Goal: Information Seeking & Learning: Check status

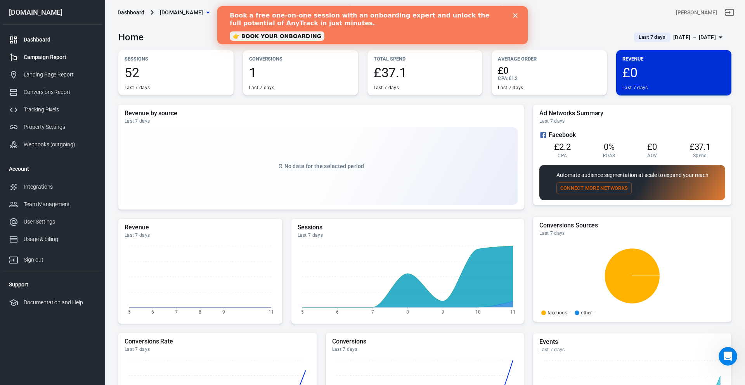
click at [34, 57] on div "Campaign Report" at bounding box center [60, 57] width 72 height 8
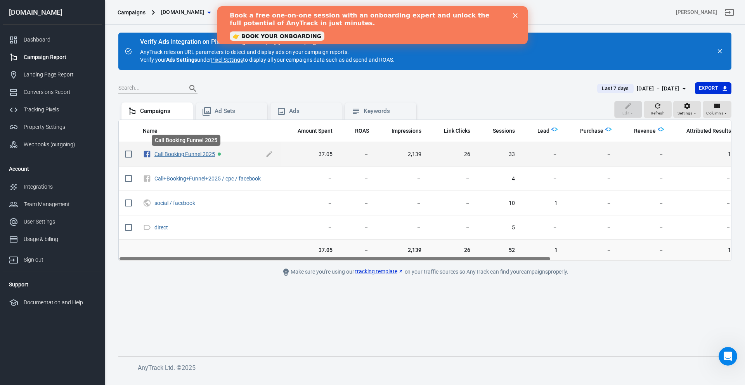
click at [198, 153] on link "Call Booking Funnel 2025" at bounding box center [185, 154] width 61 height 6
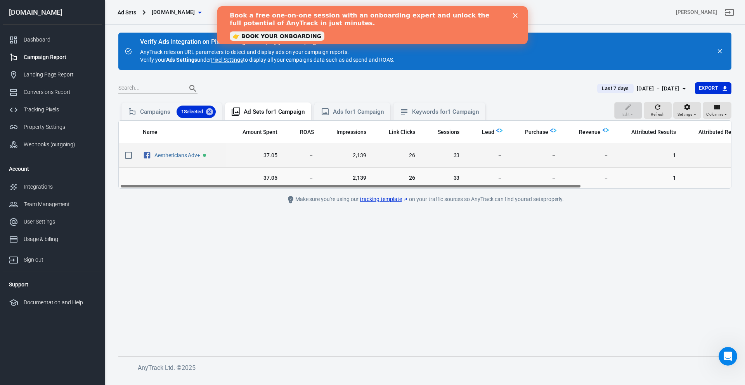
scroll to position [0, 2]
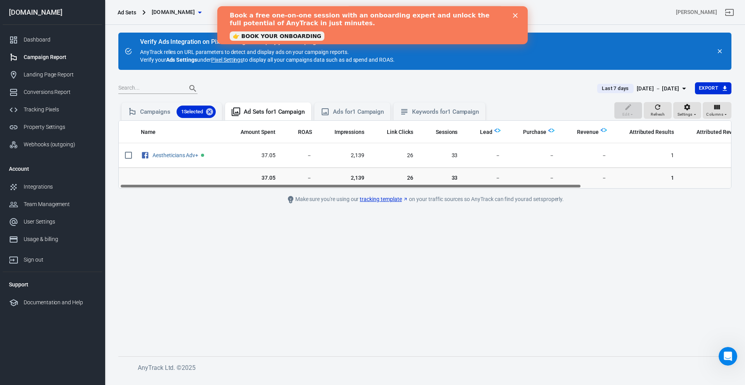
click at [676, 89] on div "[DATE] － [DATE]" at bounding box center [658, 89] width 43 height 10
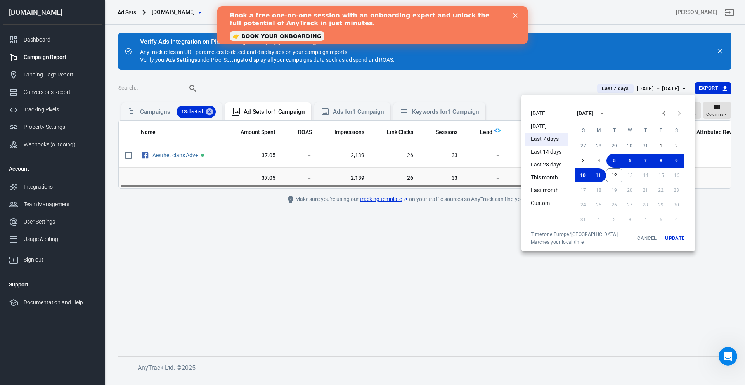
click at [544, 181] on li "This month" at bounding box center [546, 177] width 43 height 13
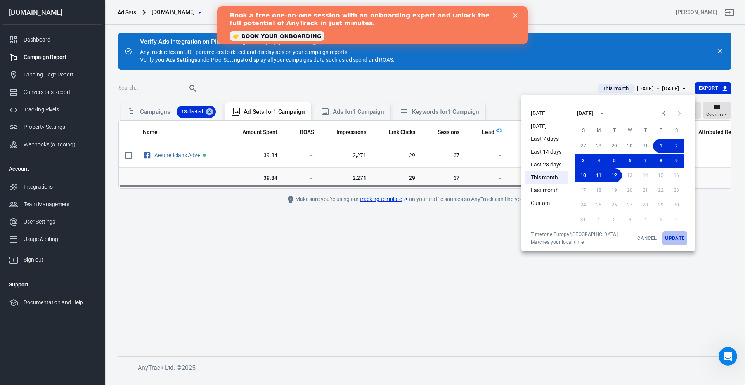
click at [673, 240] on button "Update" at bounding box center [675, 238] width 25 height 14
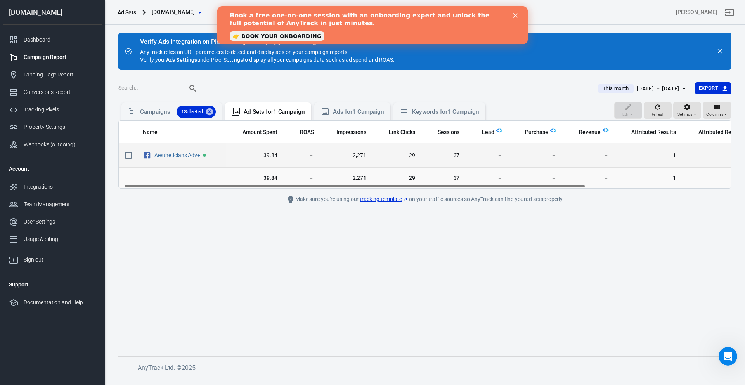
scroll to position [0, 24]
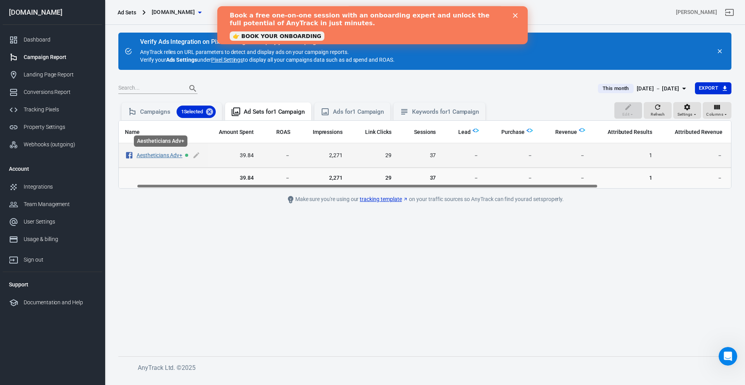
click at [158, 158] on link "Aestheticians Adv+" at bounding box center [160, 155] width 46 height 6
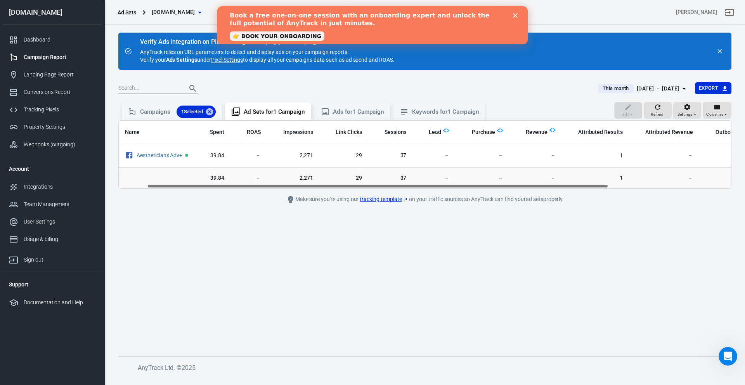
scroll to position [0, 200]
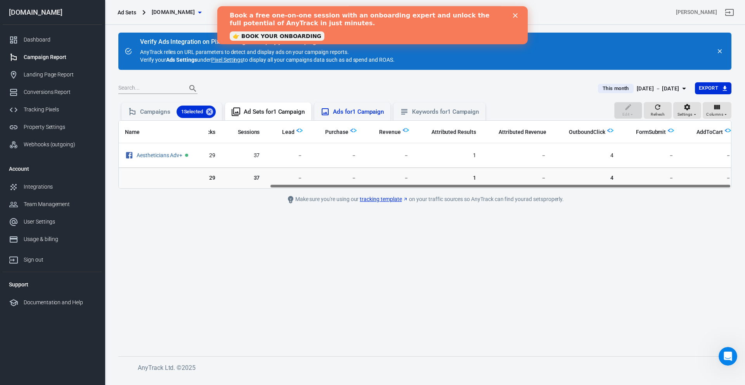
click at [349, 115] on div "Ads for 1 Campaign" at bounding box center [358, 112] width 51 height 8
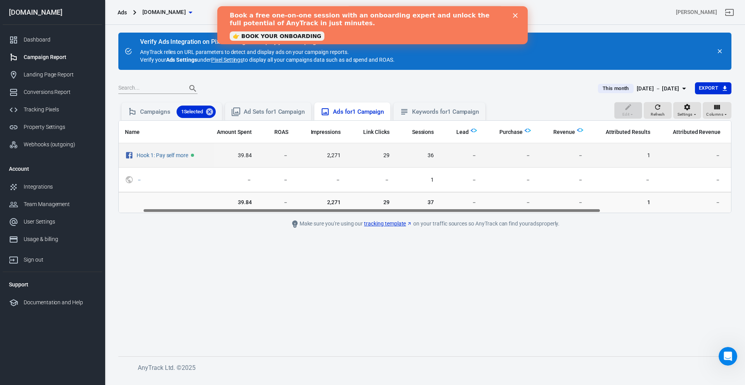
scroll to position [0, 33]
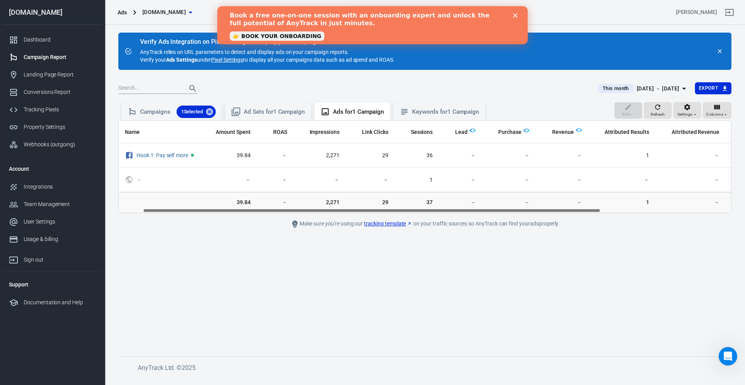
click at [517, 15] on icon "Close" at bounding box center [515, 15] width 5 height 5
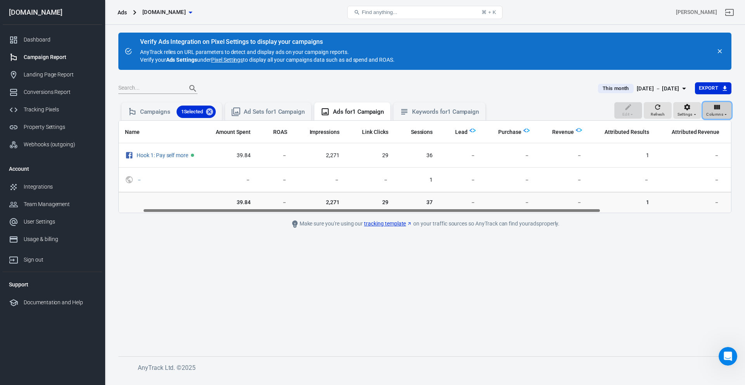
click at [711, 112] on span "Columns" at bounding box center [715, 114] width 17 height 7
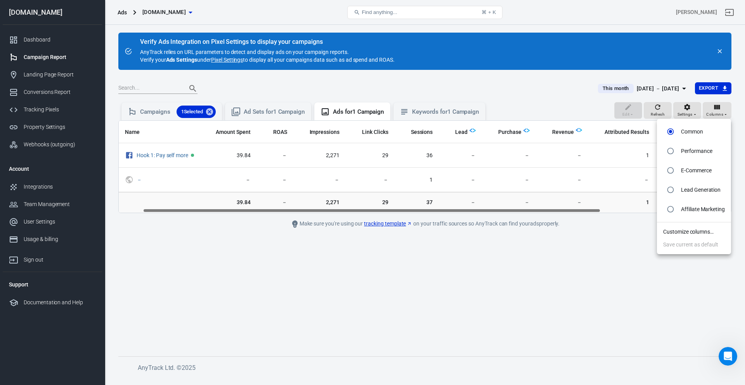
click at [674, 149] on input "radio" at bounding box center [671, 151] width 15 height 15
radio input "true"
radio input "false"
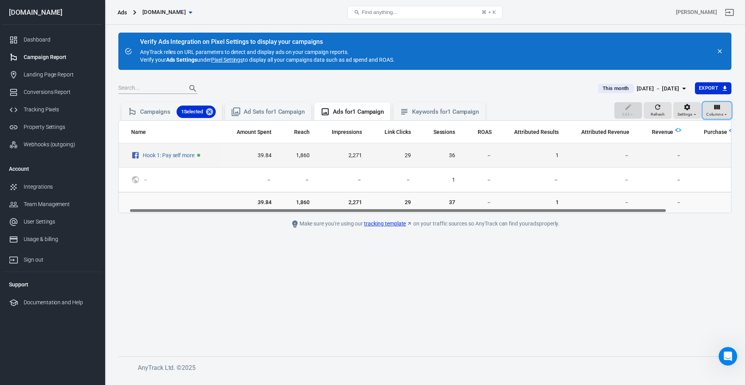
scroll to position [0, 12]
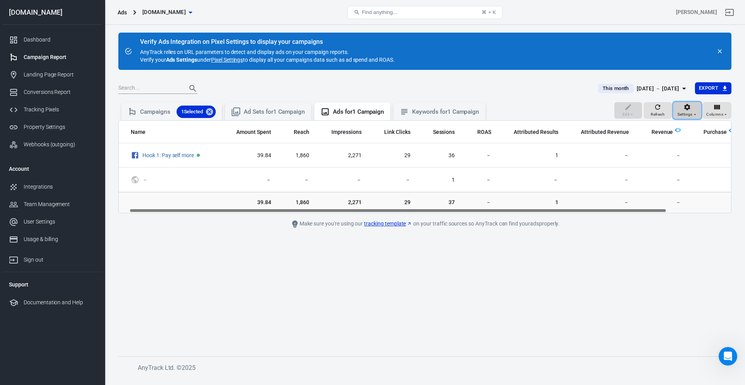
click at [690, 109] on icon "button" at bounding box center [688, 107] width 6 height 6
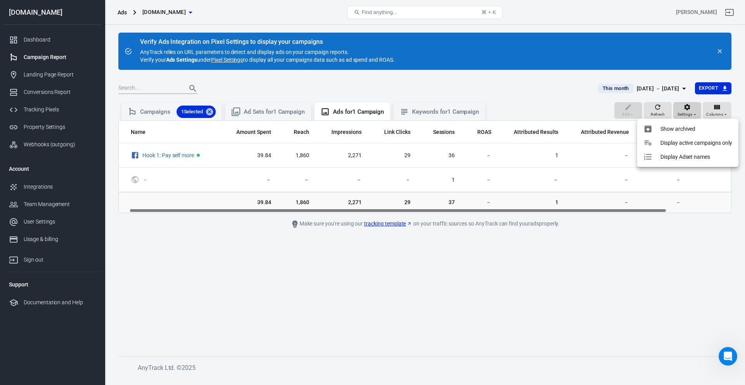
click at [690, 109] on div at bounding box center [372, 192] width 745 height 385
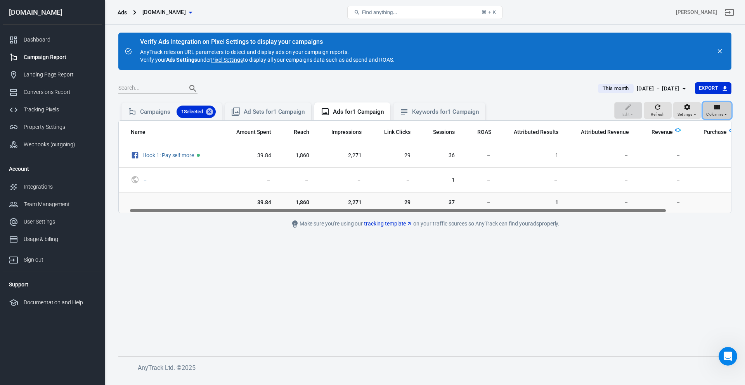
click at [714, 109] on icon "button" at bounding box center [718, 107] width 8 height 8
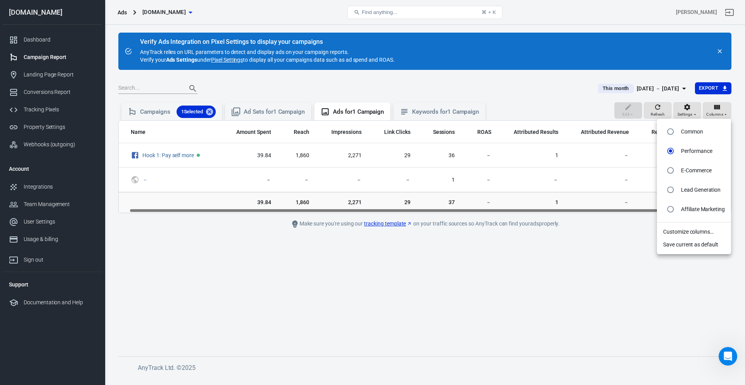
click at [642, 270] on div at bounding box center [372, 192] width 745 height 385
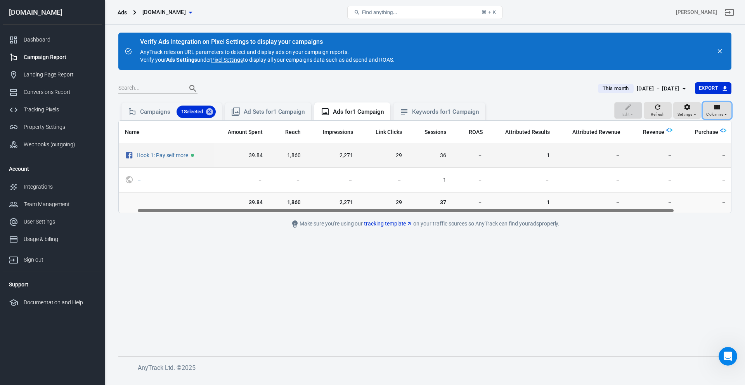
scroll to position [0, 21]
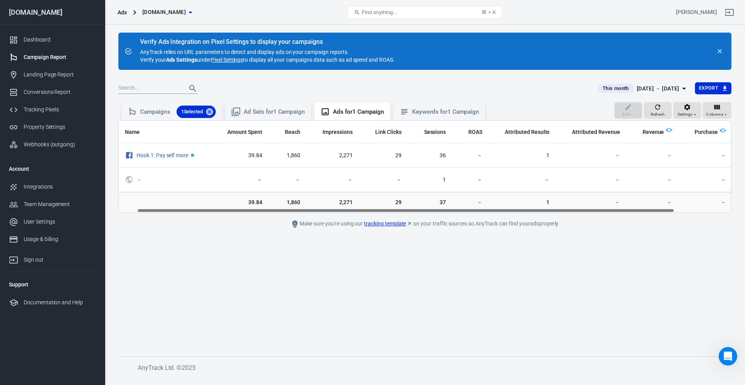
click at [225, 59] on link "Pixel Settings" at bounding box center [227, 60] width 32 height 8
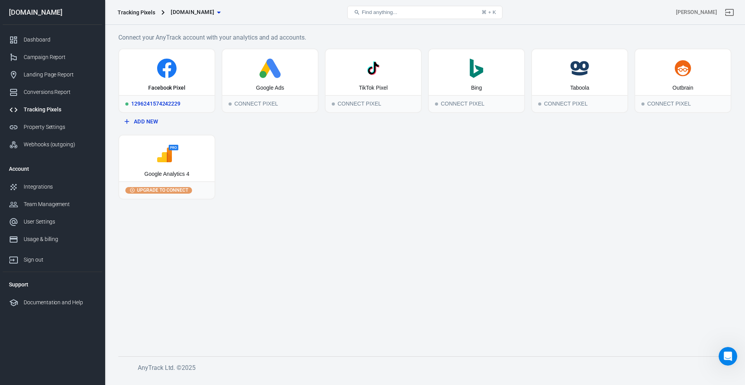
click at [187, 63] on icon at bounding box center [166, 68] width 89 height 19
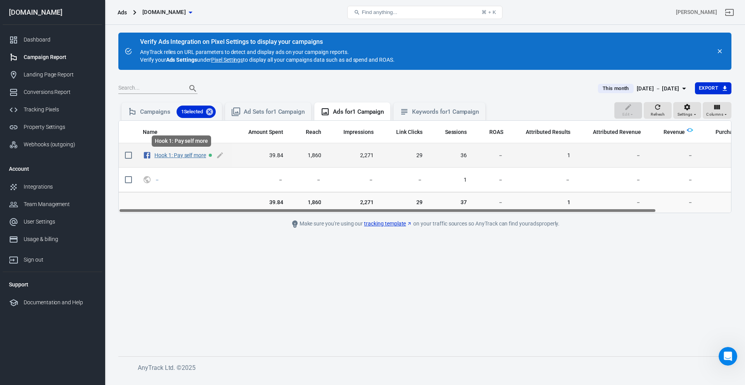
click at [179, 154] on link "Hook 1: Pay self more" at bounding box center [181, 155] width 52 height 6
